Goal: Go to known website: Access a specific website the user already knows

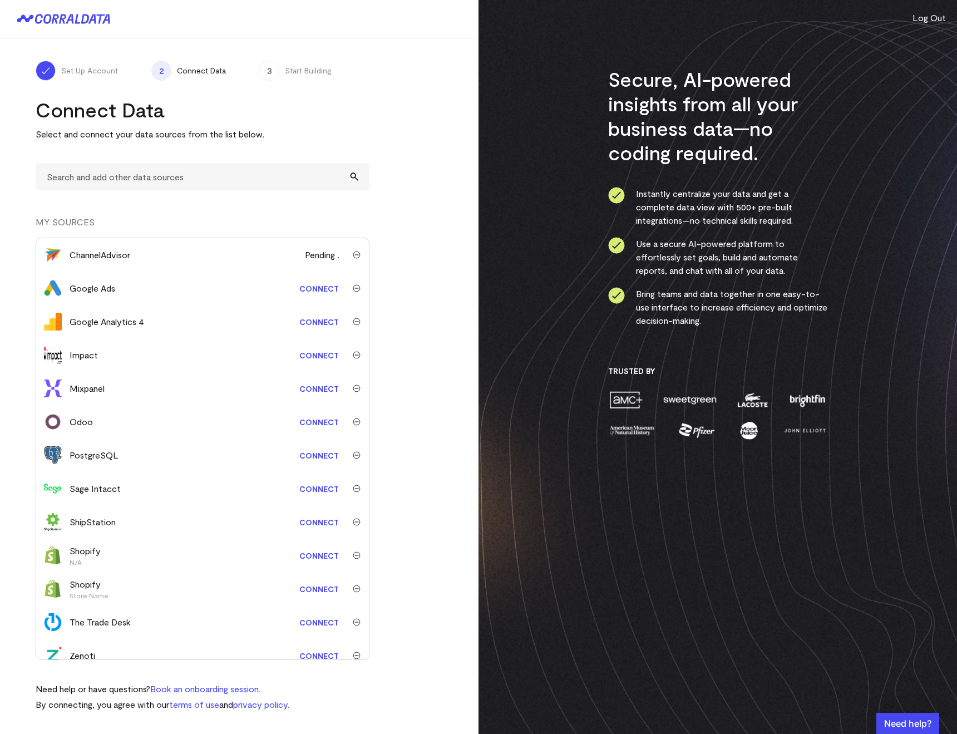
click at [914, 22] on button "Log Out" at bounding box center [928, 17] width 33 height 13
